Goal: Check status: Check status

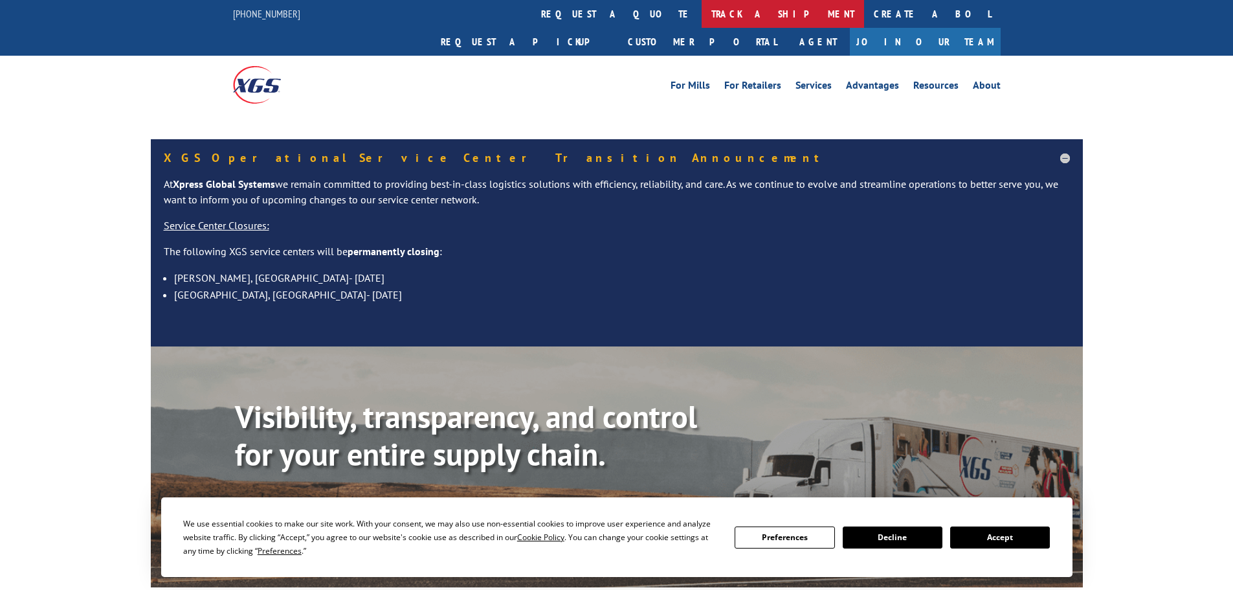
click at [701, 21] on link "track a shipment" at bounding box center [782, 14] width 162 height 28
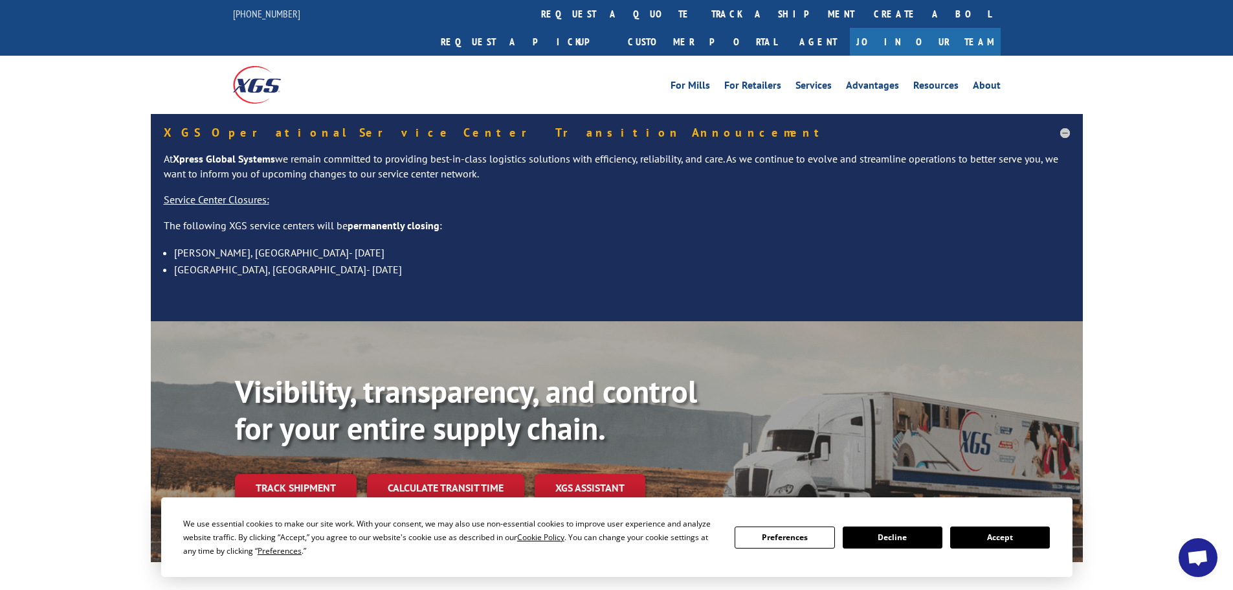
click at [1006, 536] on button "Accept" at bounding box center [1000, 537] width 100 height 22
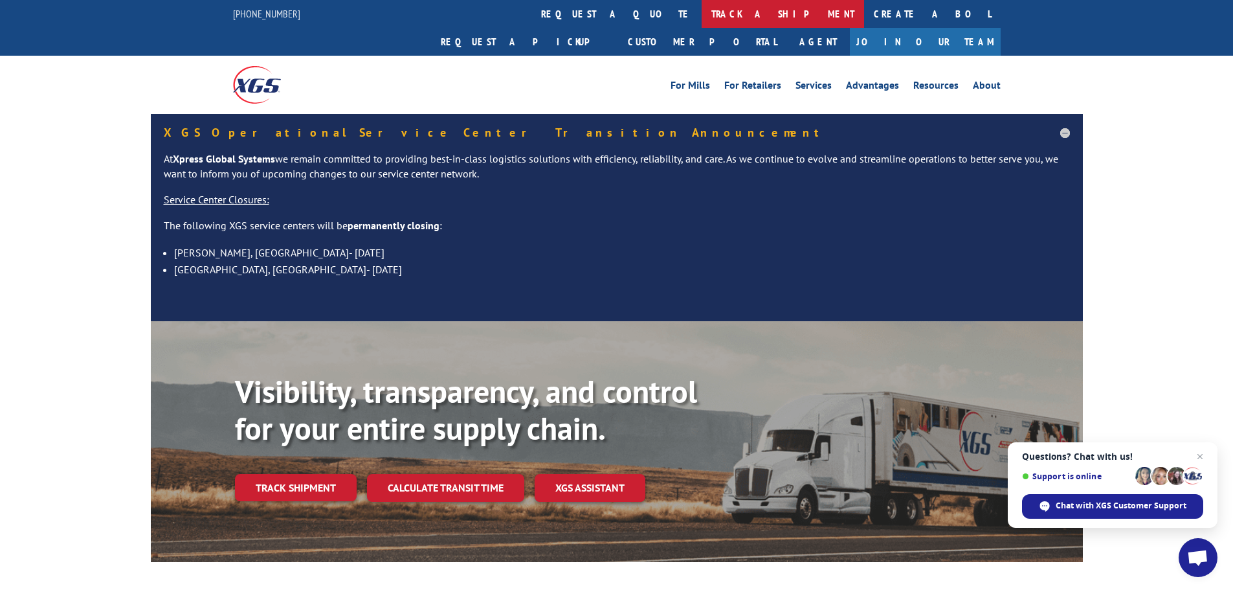
click at [701, 19] on link "track a shipment" at bounding box center [782, 14] width 162 height 28
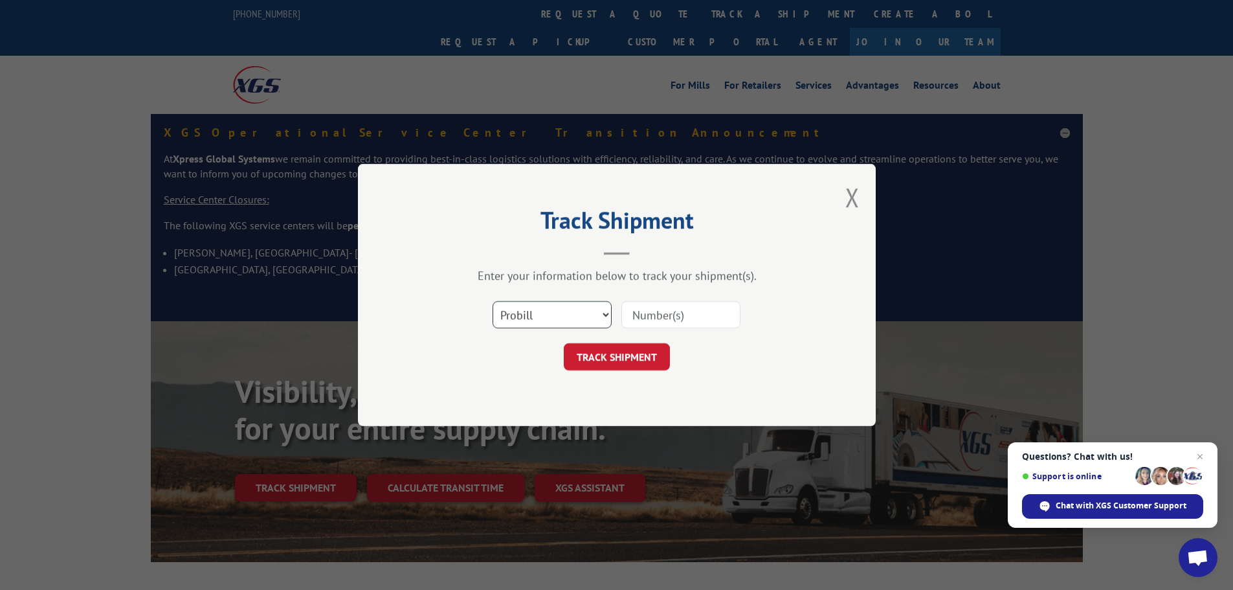
click at [549, 306] on select "Select category... Probill BOL PO" at bounding box center [551, 314] width 119 height 27
select select "po"
click at [492, 301] on select "Select category... Probill BOL PO" at bounding box center [551, 314] width 119 height 27
click at [642, 322] on input at bounding box center [680, 314] width 119 height 27
paste input "15500123"
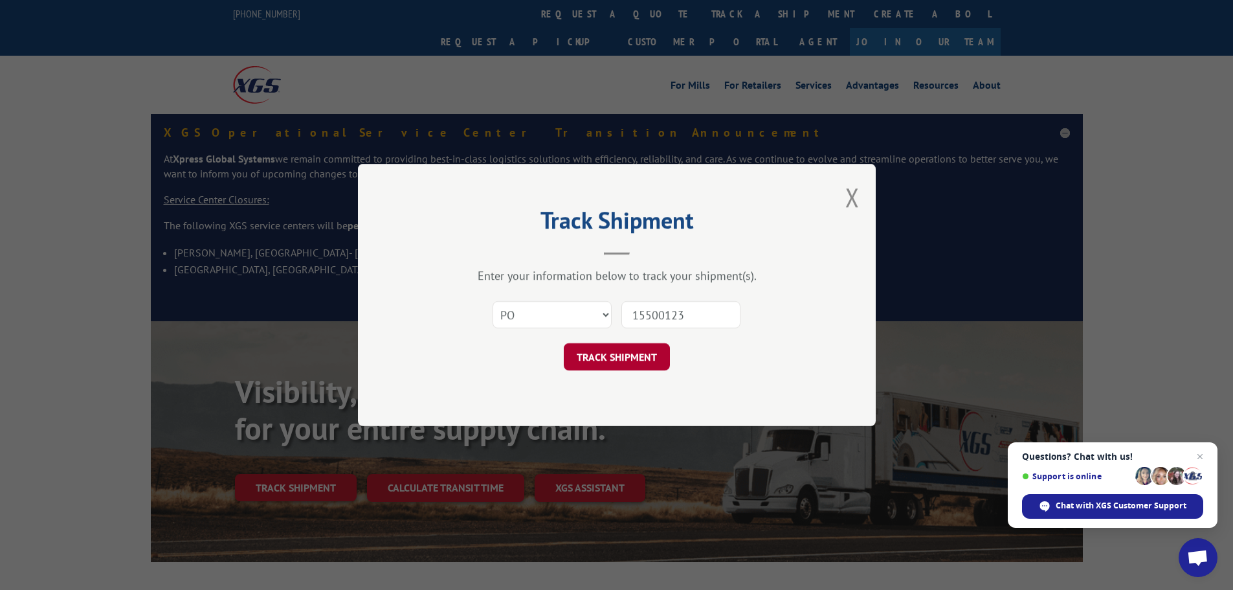
type input "15500123"
click at [641, 359] on button "TRACK SHIPMENT" at bounding box center [617, 356] width 106 height 27
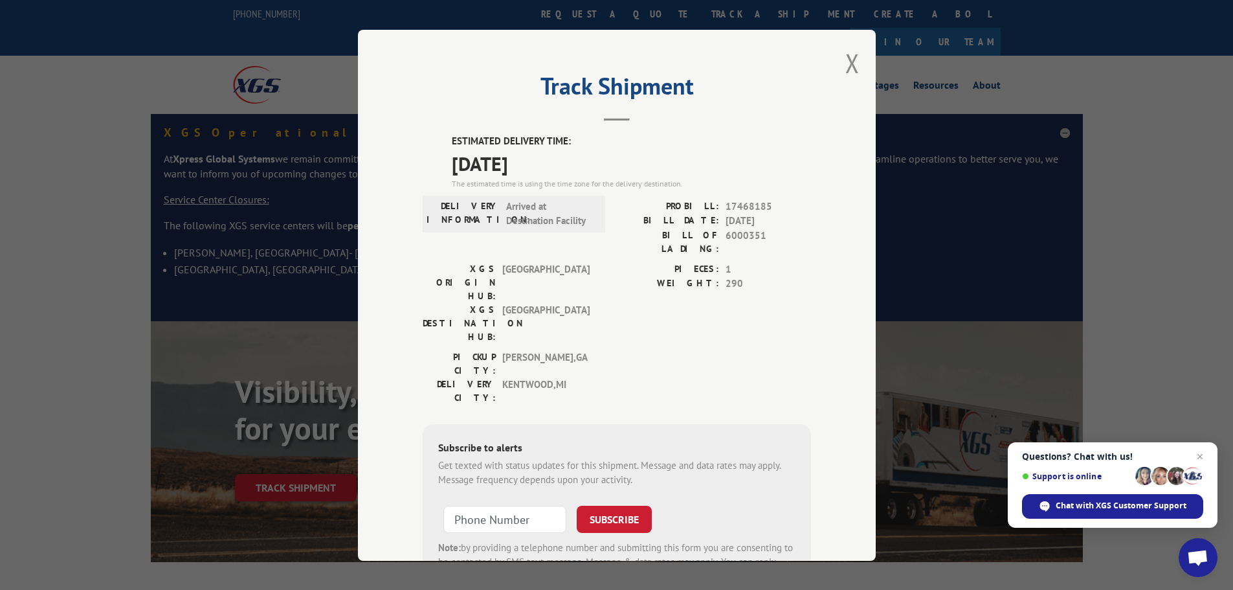
click at [839, 71] on div "Track Shipment ESTIMATED DELIVERY TIME: [DATE] The estimated time is using the …" at bounding box center [617, 295] width 518 height 531
click at [848, 64] on button "Close modal" at bounding box center [852, 63] width 14 height 34
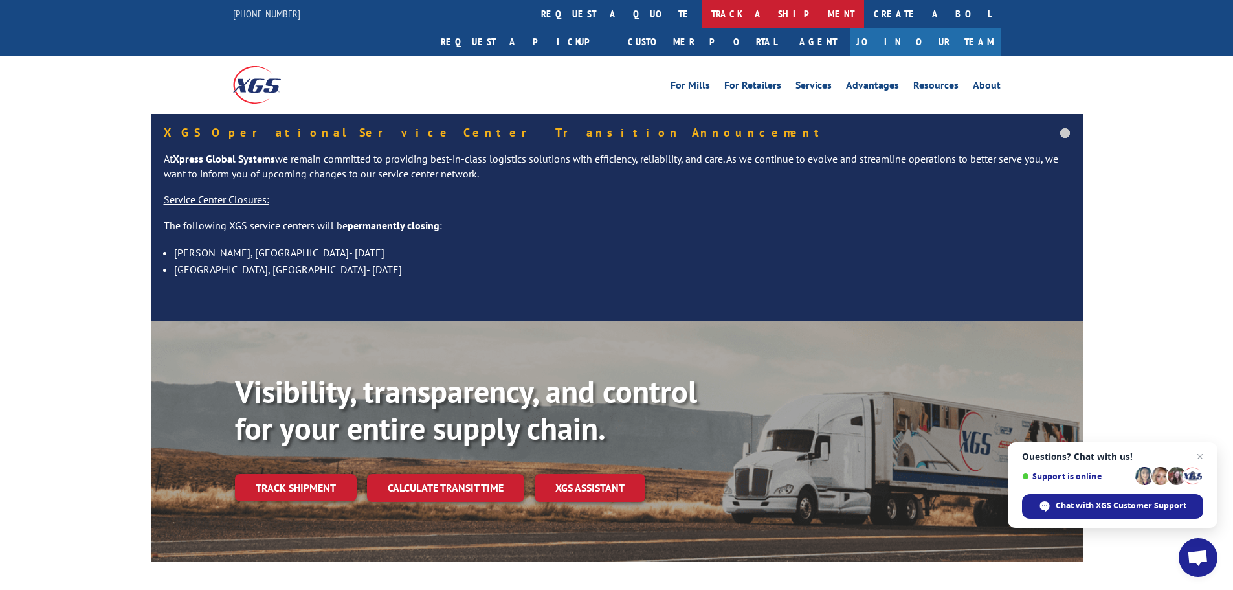
click at [701, 21] on link "track a shipment" at bounding box center [782, 14] width 162 height 28
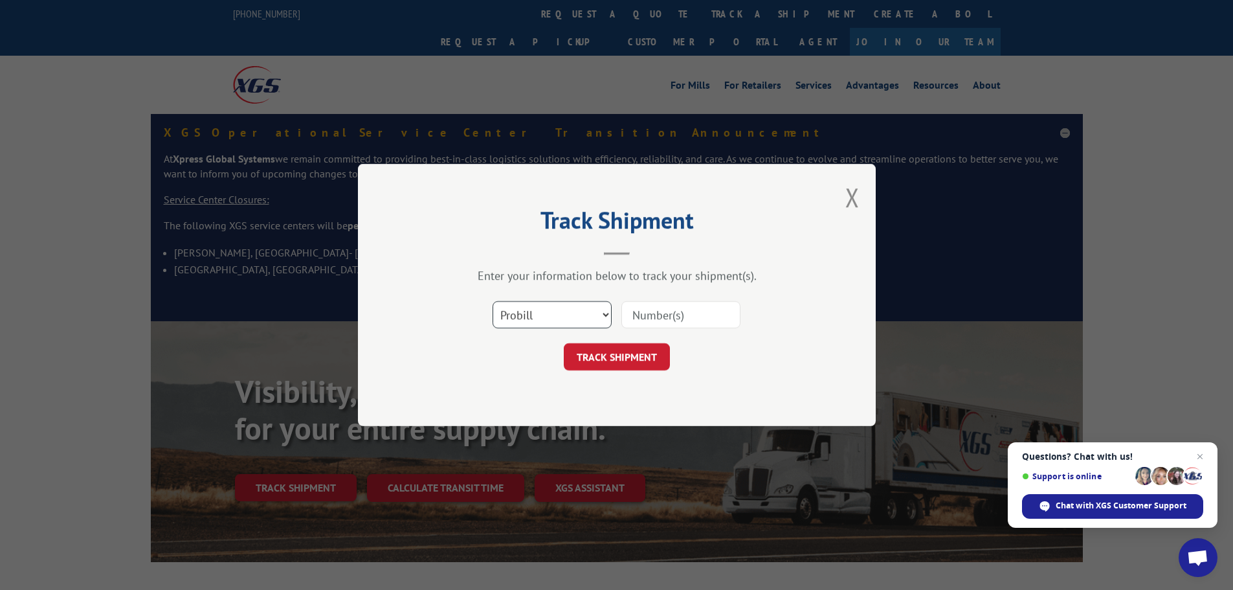
click at [569, 325] on select "Select category... Probill BOL PO" at bounding box center [551, 314] width 119 height 27
select select "po"
click at [492, 301] on select "Select category... Probill BOL PO" at bounding box center [551, 314] width 119 height 27
click at [665, 320] on input at bounding box center [680, 314] width 119 height 27
paste input "15549986"
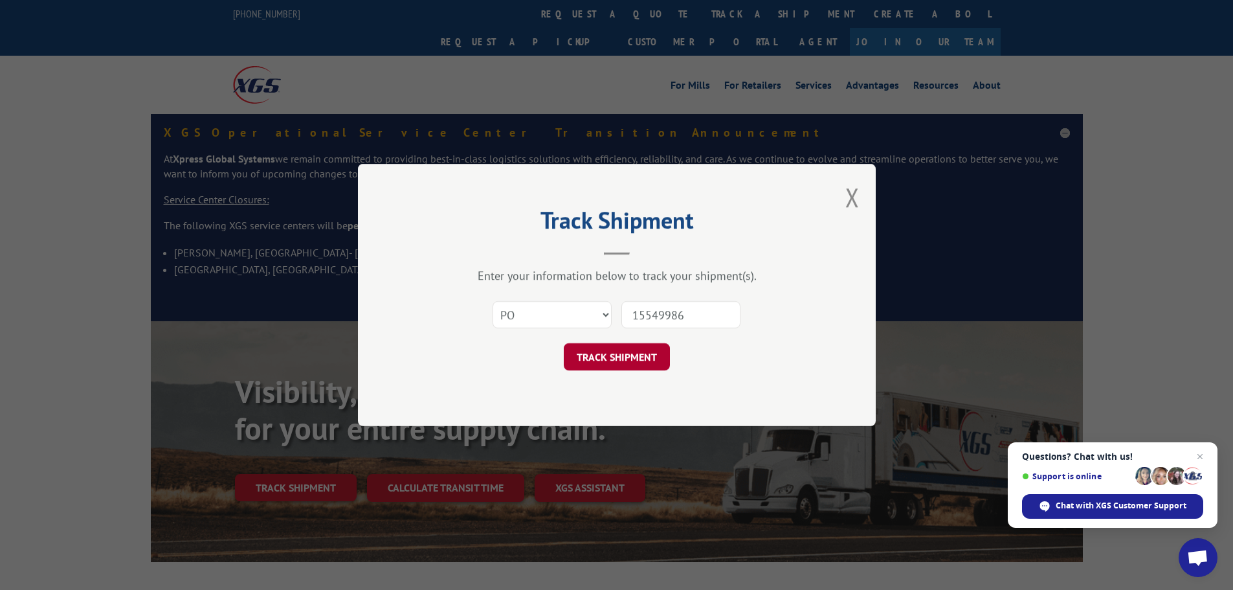
type input "15549986"
click at [625, 349] on button "TRACK SHIPMENT" at bounding box center [617, 356] width 106 height 27
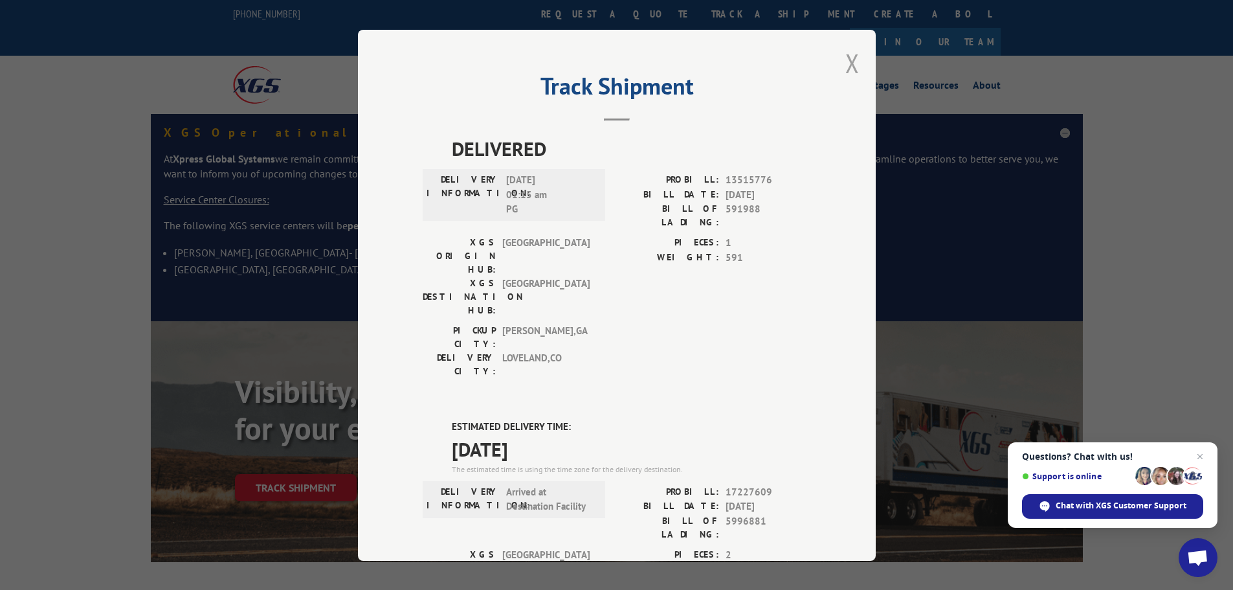
click at [850, 63] on button "Close modal" at bounding box center [852, 63] width 14 height 34
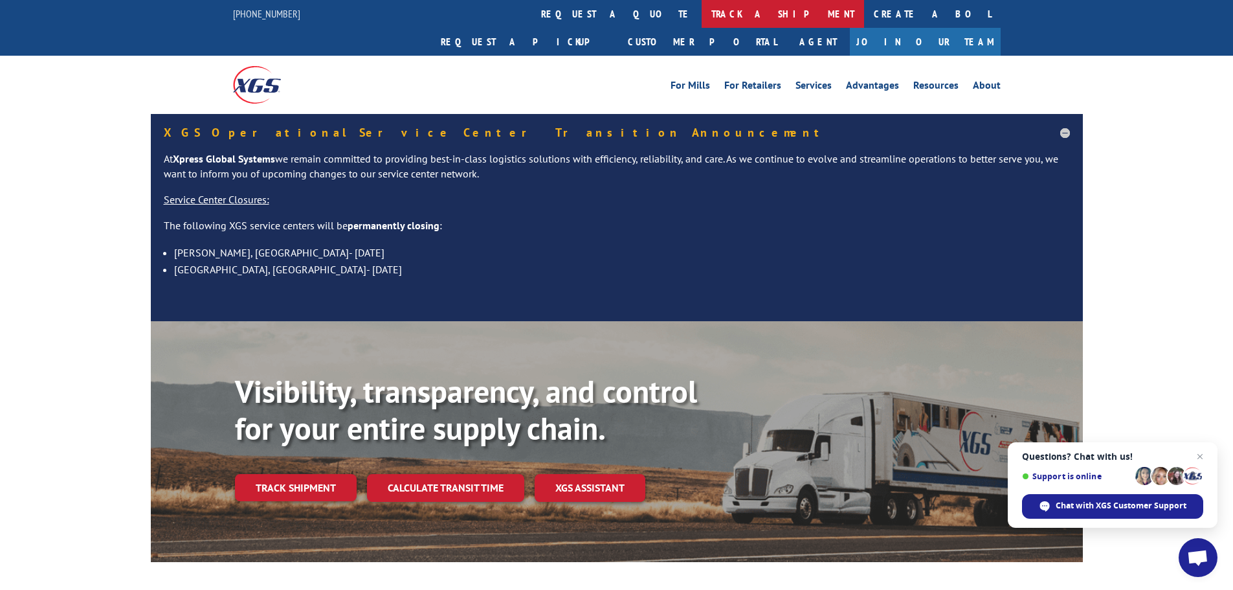
click at [701, 14] on link "track a shipment" at bounding box center [782, 14] width 162 height 28
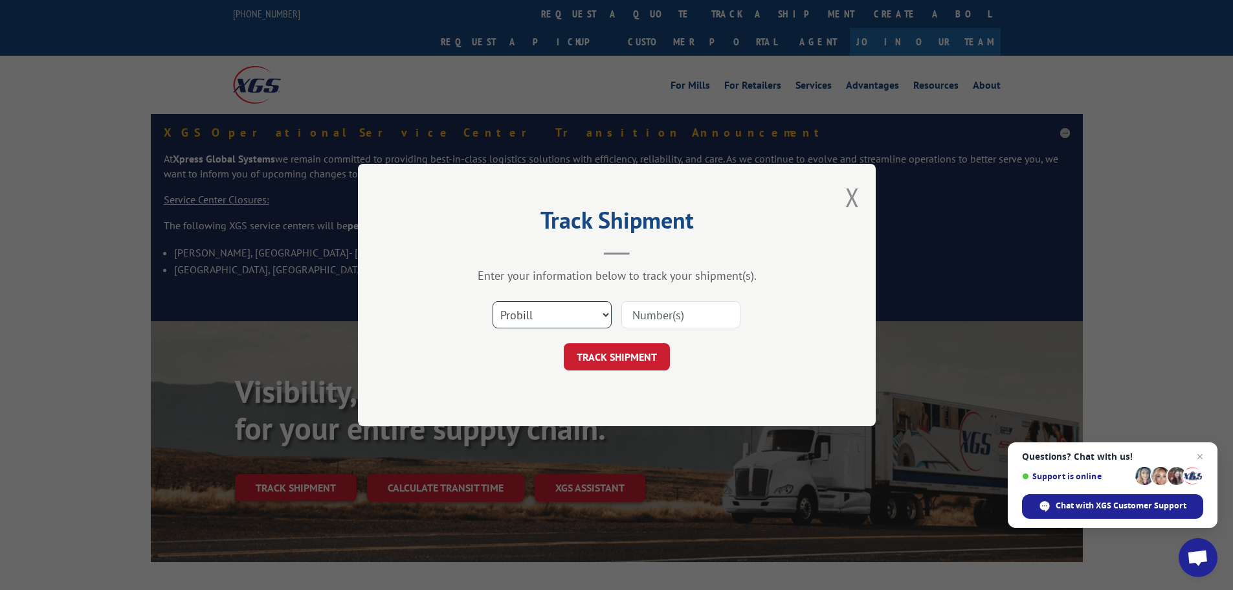
click at [527, 319] on select "Select category... Probill BOL PO" at bounding box center [551, 314] width 119 height 27
select select "po"
click at [492, 301] on select "Select category... Probill BOL PO" at bounding box center [551, 314] width 119 height 27
click at [639, 319] on input at bounding box center [680, 314] width 119 height 27
paste input "15549986"
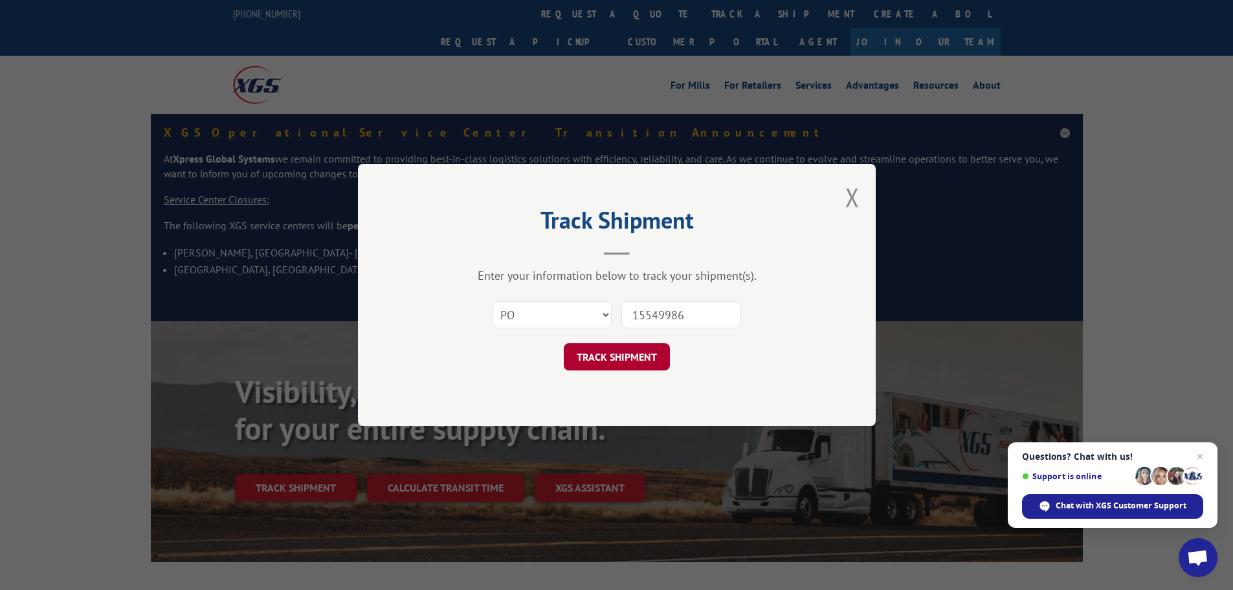
type input "15549986"
click at [634, 351] on button "TRACK SHIPMENT" at bounding box center [617, 356] width 106 height 27
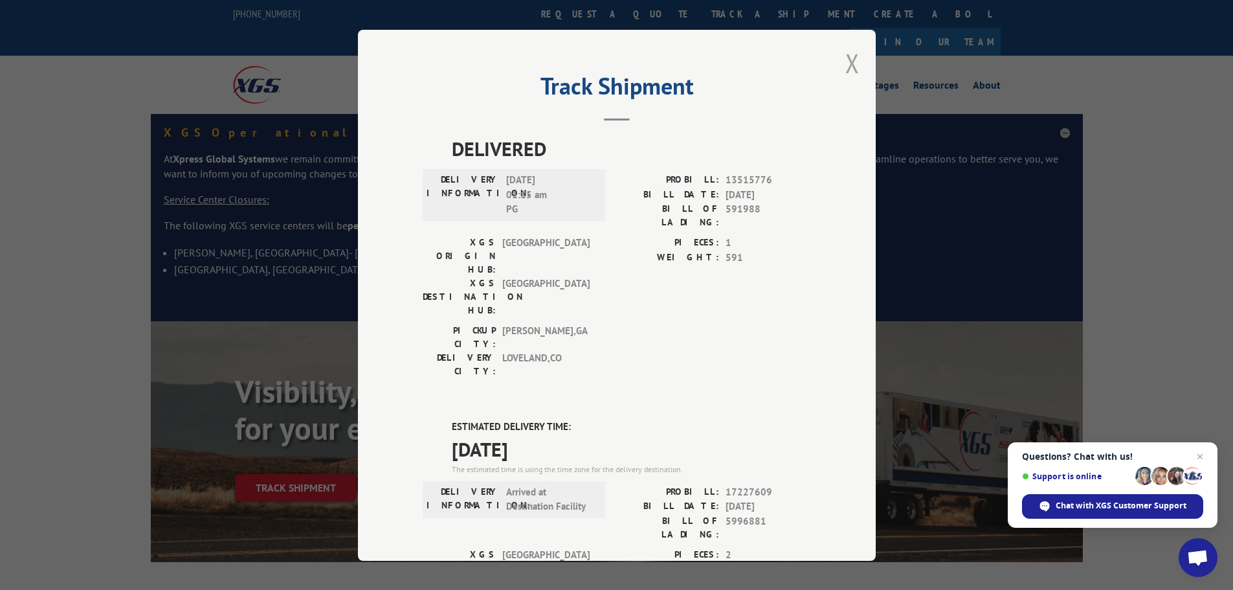
click at [854, 64] on button "Close modal" at bounding box center [852, 63] width 14 height 34
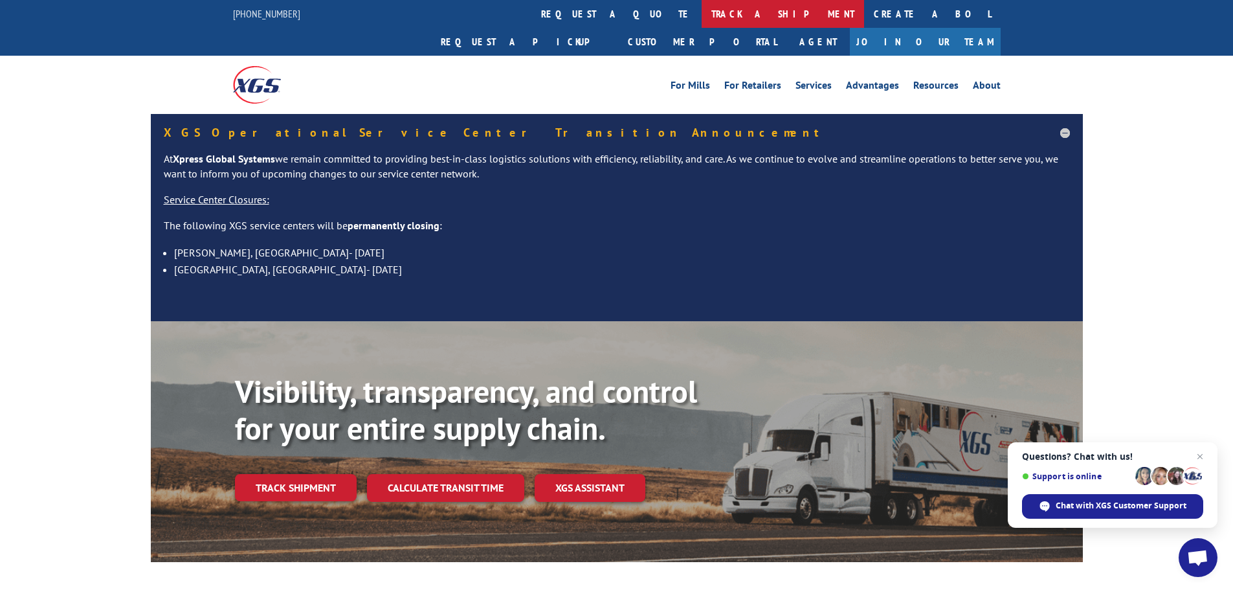
click at [701, 10] on link "track a shipment" at bounding box center [782, 14] width 162 height 28
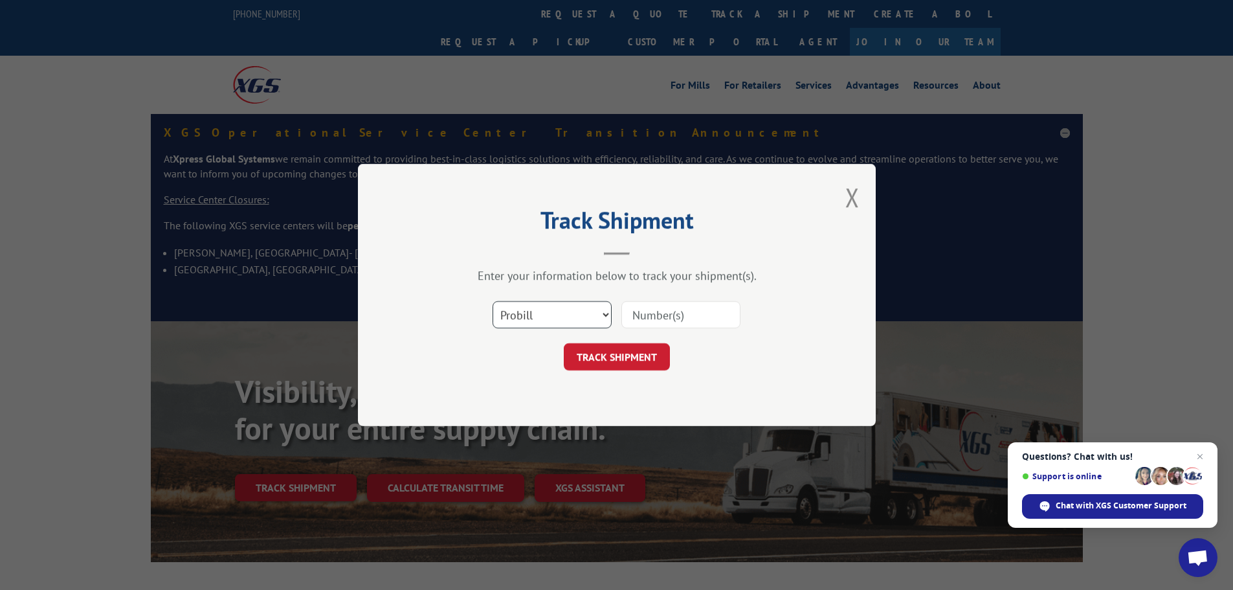
click at [574, 311] on select "Select category... Probill BOL PO" at bounding box center [551, 314] width 119 height 27
select select "po"
click at [492, 301] on select "Select category... Probill BOL PO" at bounding box center [551, 314] width 119 height 27
click at [628, 318] on input at bounding box center [680, 314] width 119 height 27
paste input "15500190"
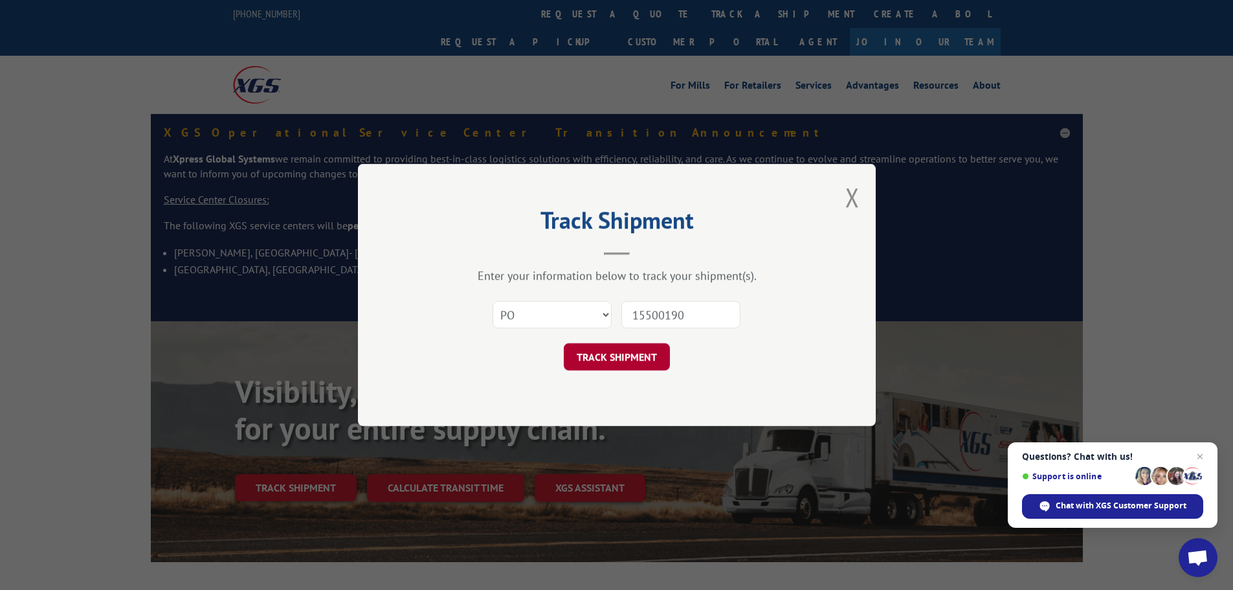
type input "15500190"
click at [639, 366] on button "TRACK SHIPMENT" at bounding box center [617, 356] width 106 height 27
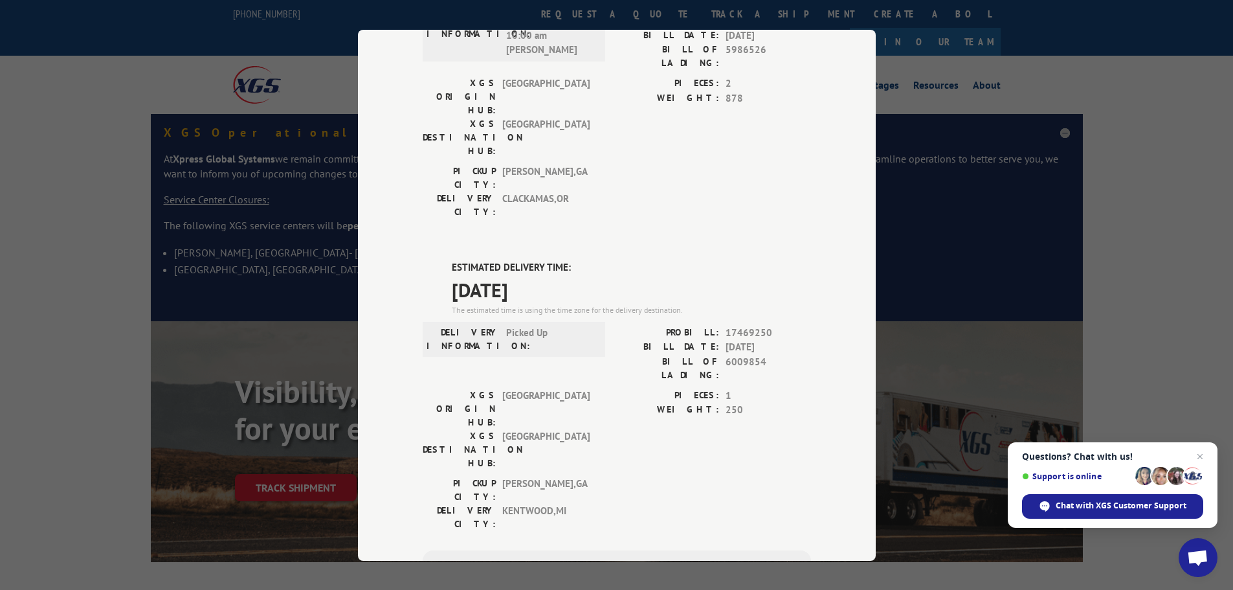
scroll to position [453, 0]
